Goal: Task Accomplishment & Management: Manage account settings

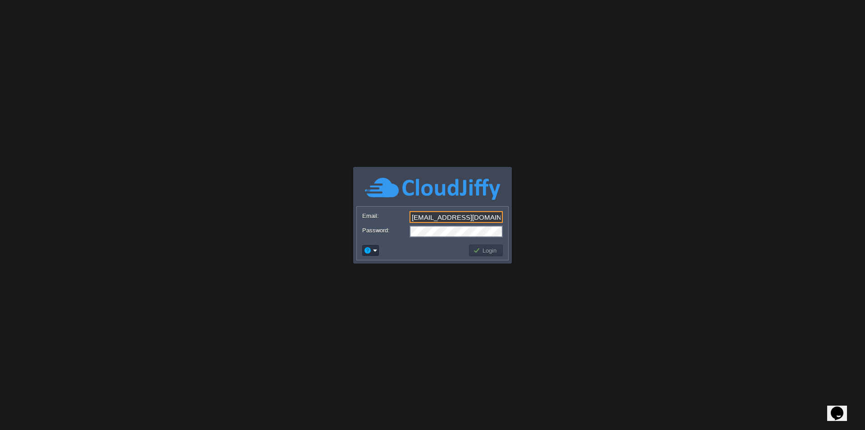
click at [488, 253] on button "Login" at bounding box center [486, 250] width 26 height 8
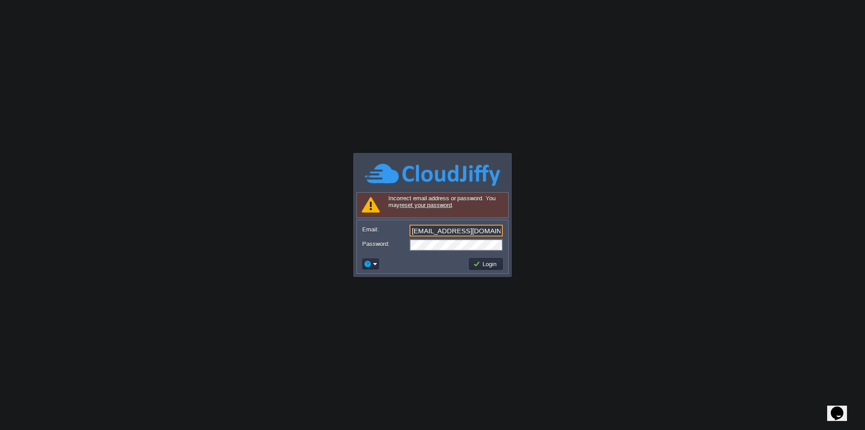
click at [444, 233] on input "darch979@gmail.com" at bounding box center [456, 230] width 93 height 12
type input "[EMAIL_ADDRESS][DOMAIN_NAME]"
click at [483, 265] on button "Login" at bounding box center [486, 264] width 26 height 8
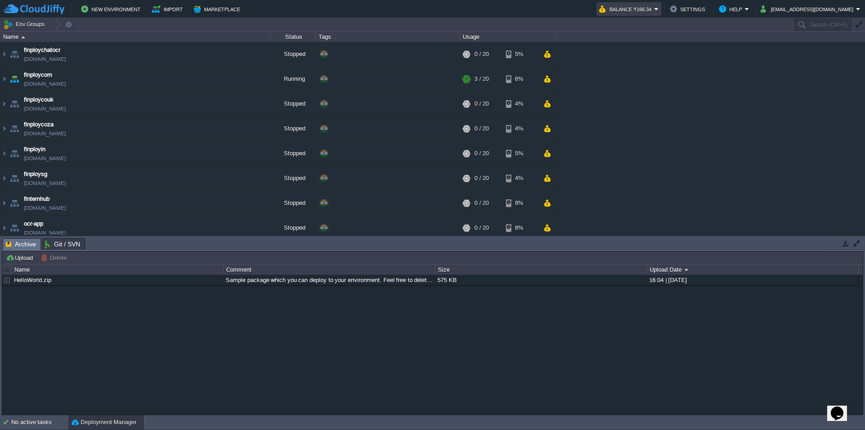
click at [655, 9] on button "Balance ₹166.34" at bounding box center [627, 9] width 55 height 11
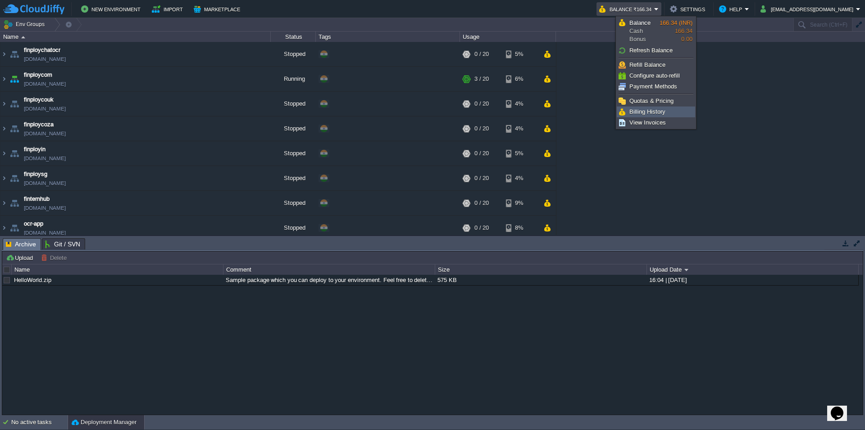
click at [650, 113] on span "Billing History" at bounding box center [648, 111] width 36 height 7
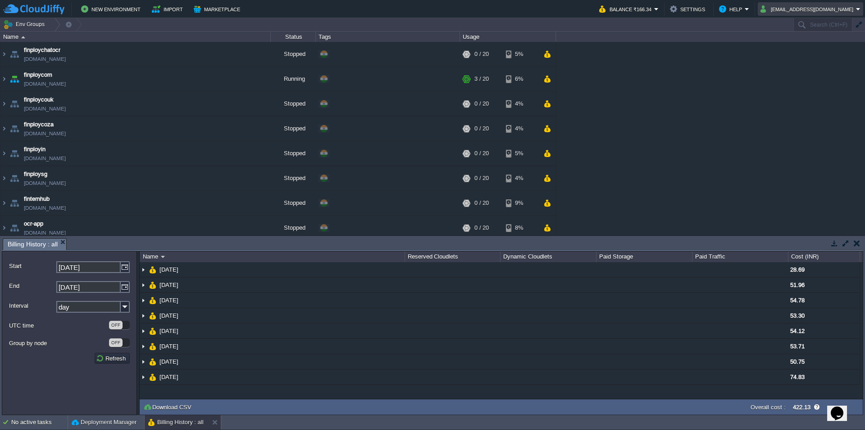
click at [827, 8] on button "[EMAIL_ADDRESS][DOMAIN_NAME]" at bounding box center [809, 9] width 96 height 11
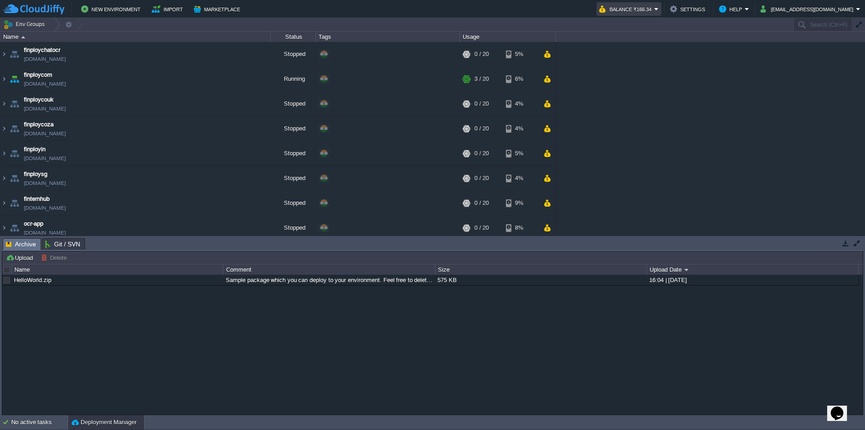
click at [659, 8] on em "Balance ₹166.34" at bounding box center [630, 9] width 60 height 11
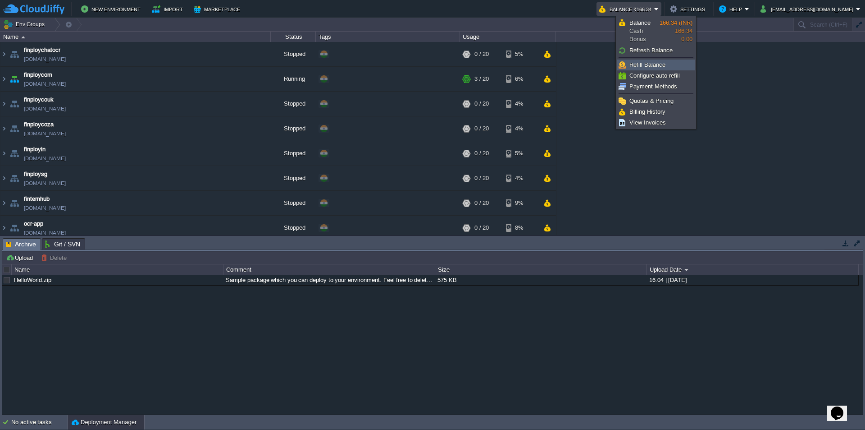
click at [644, 67] on span "Refill Balance" at bounding box center [648, 64] width 36 height 7
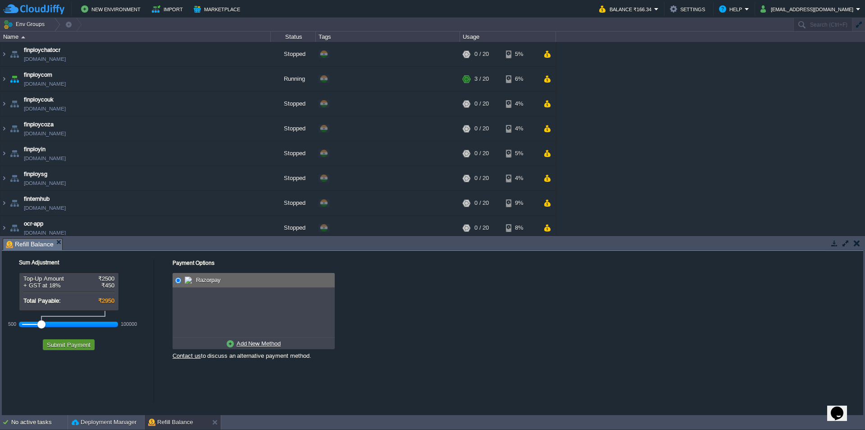
click at [64, 343] on button "Submit Payment" at bounding box center [68, 344] width 49 height 8
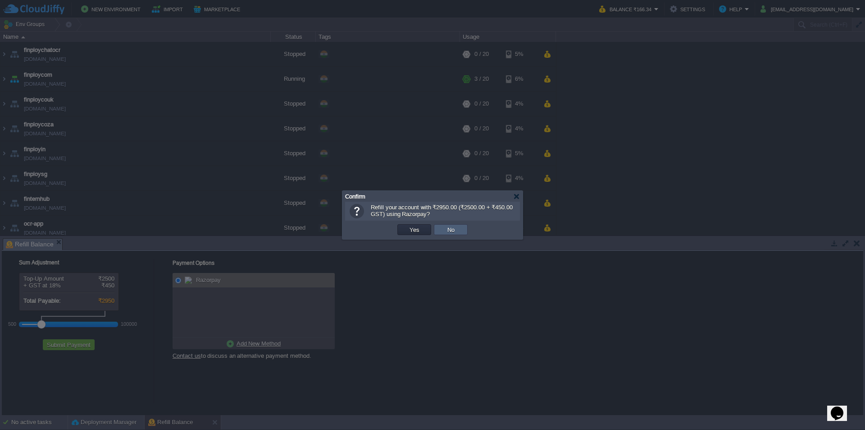
click at [460, 229] on td "No" at bounding box center [451, 229] width 34 height 11
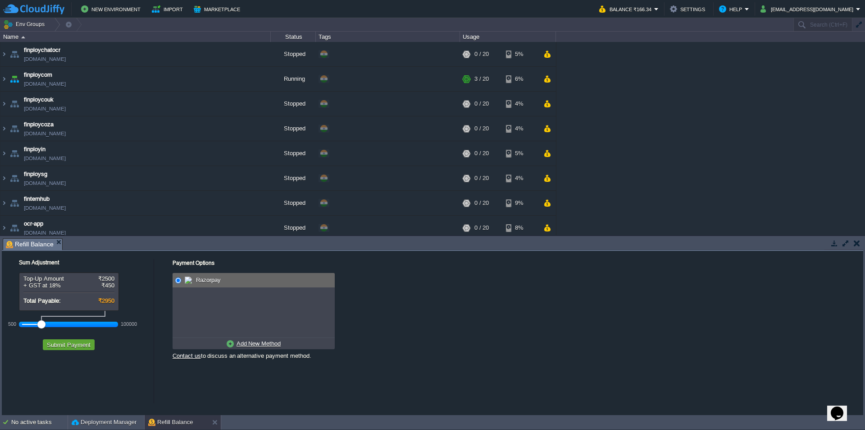
click at [262, 343] on u "Add New Method" at bounding box center [259, 343] width 44 height 7
click at [66, 345] on button "Submit Payment" at bounding box center [68, 344] width 49 height 8
radio input "true"
click at [260, 281] on span "Credit/Debit/Netbanking via RazorPay" at bounding box center [247, 279] width 101 height 7
click at [71, 344] on button "Submit Payment" at bounding box center [68, 344] width 49 height 8
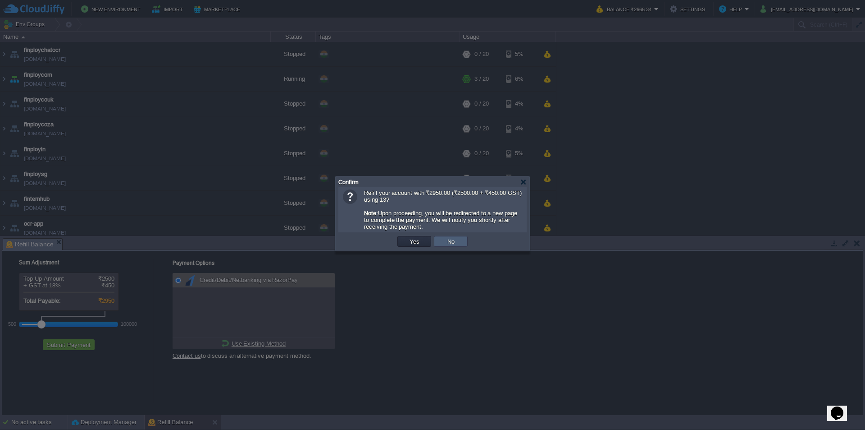
click at [456, 243] on button "No" at bounding box center [451, 241] width 13 height 8
